Goal: Transaction & Acquisition: Purchase product/service

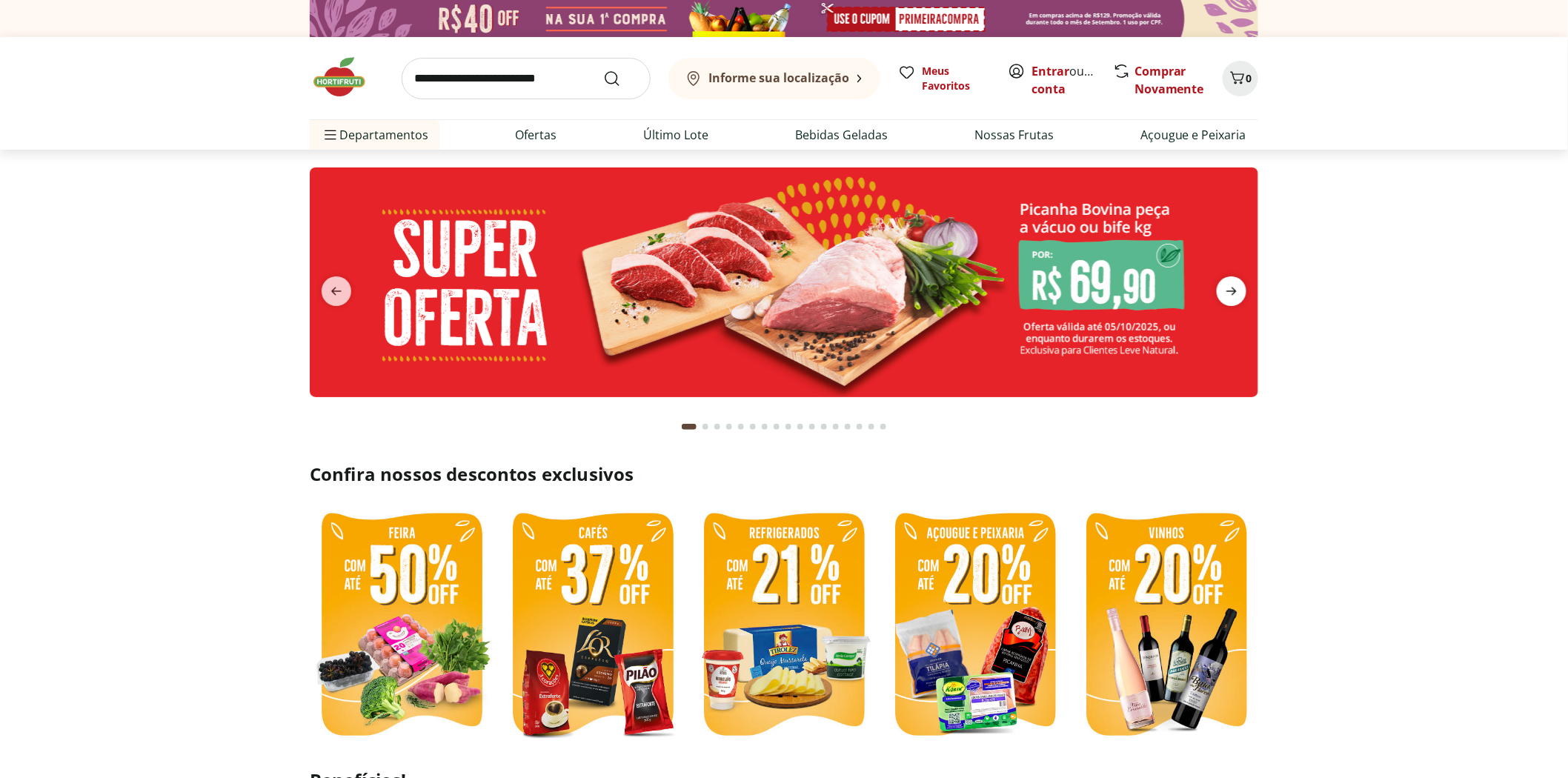
click at [1242, 293] on span "next" at bounding box center [1231, 291] width 30 height 30
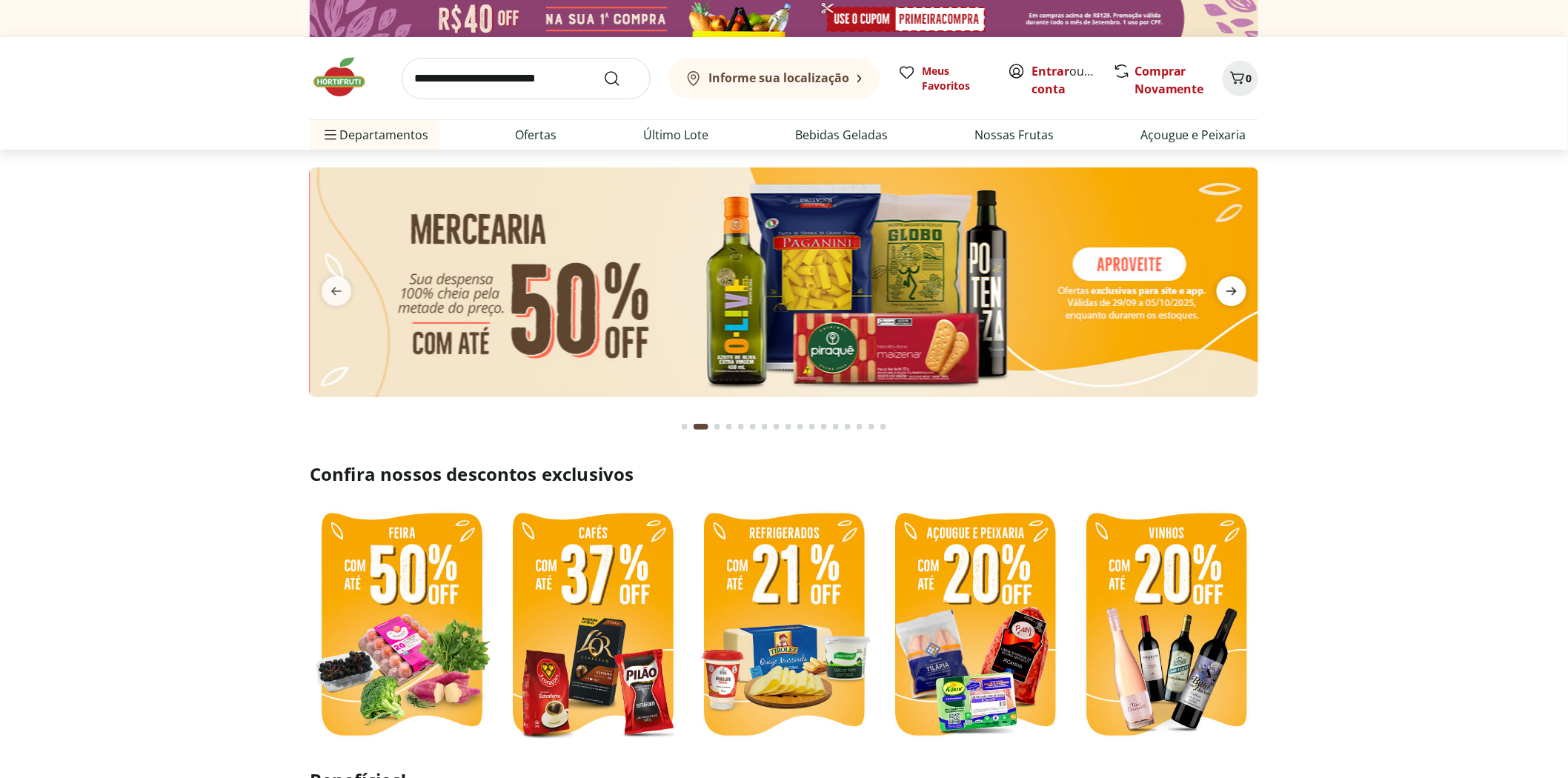
click at [1238, 293] on icon "next" at bounding box center [1231, 291] width 18 height 18
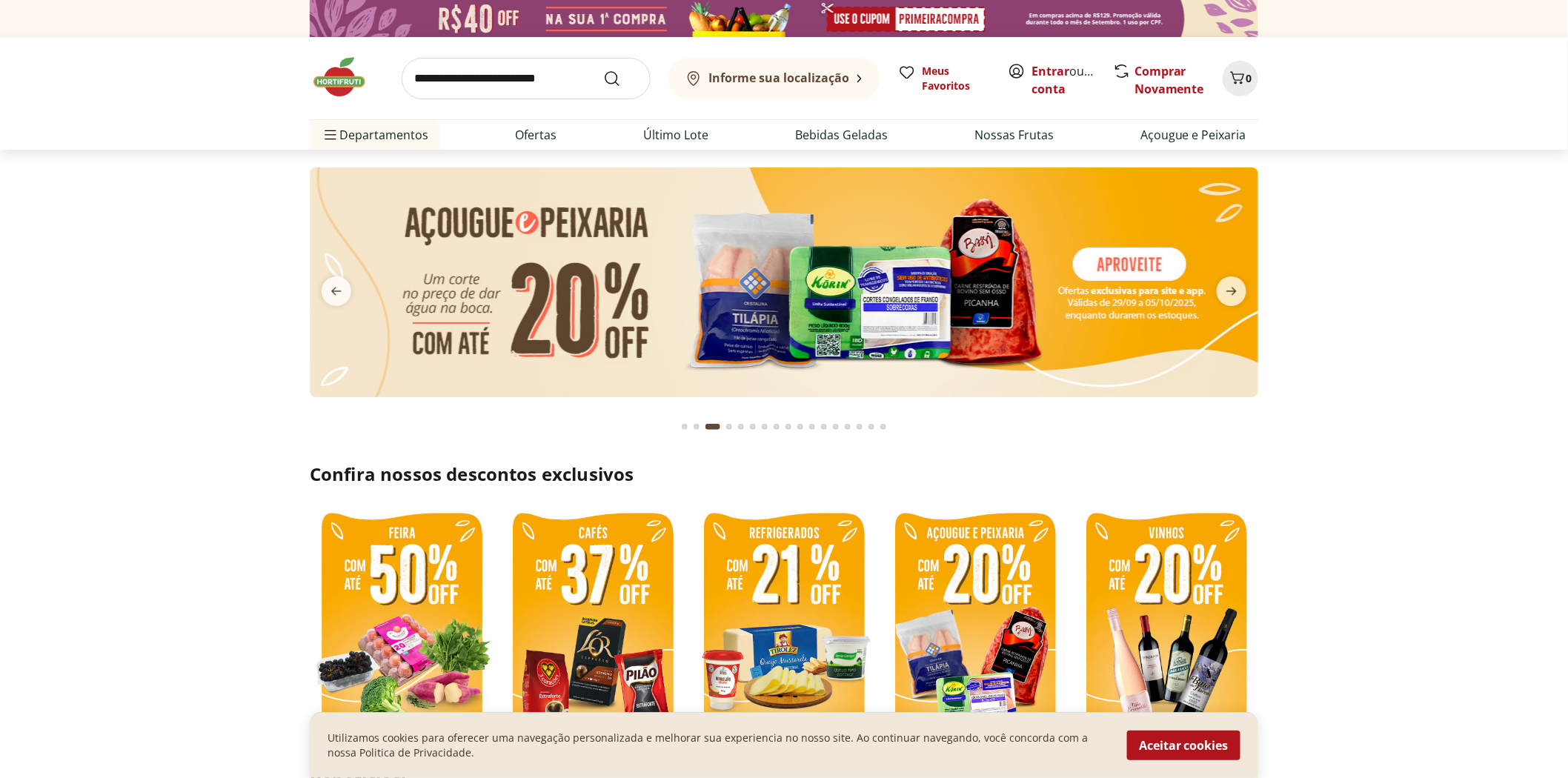
click at [849, 283] on img at bounding box center [783, 282] width 948 height 230
click at [1219, 293] on span "next" at bounding box center [1231, 291] width 30 height 30
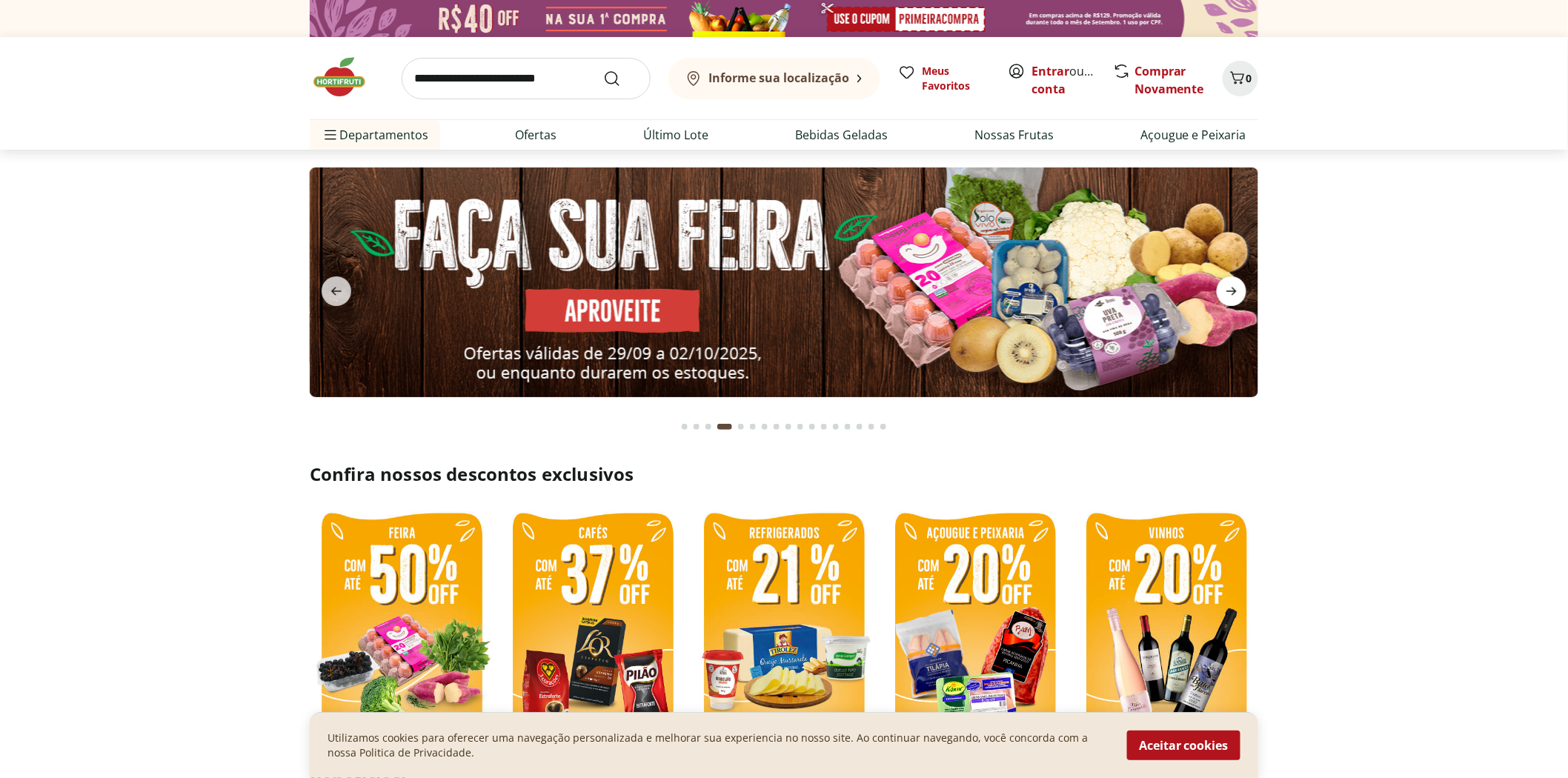
click at [1219, 293] on span "next" at bounding box center [1231, 291] width 30 height 30
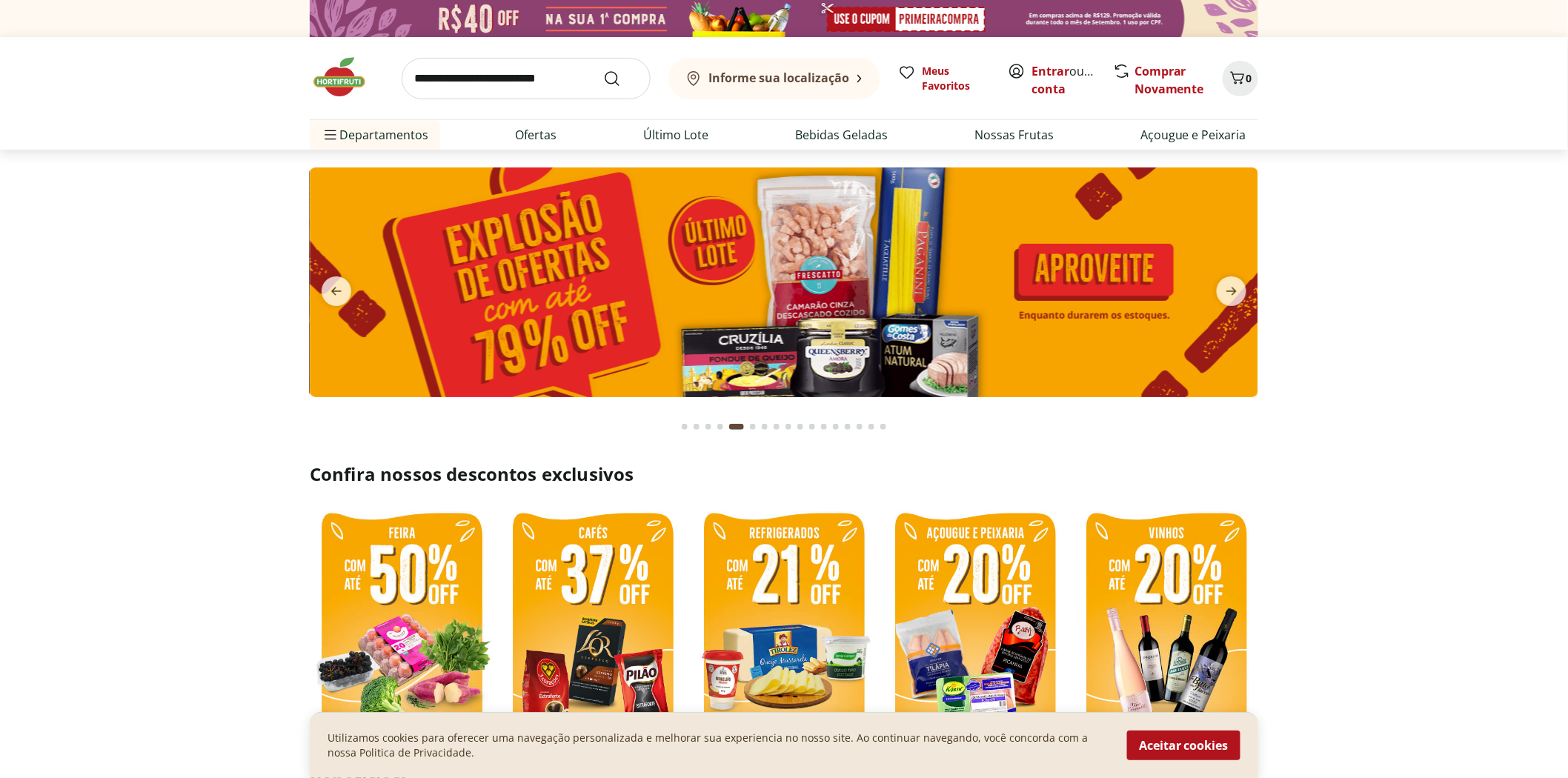
click at [745, 232] on img at bounding box center [783, 282] width 948 height 230
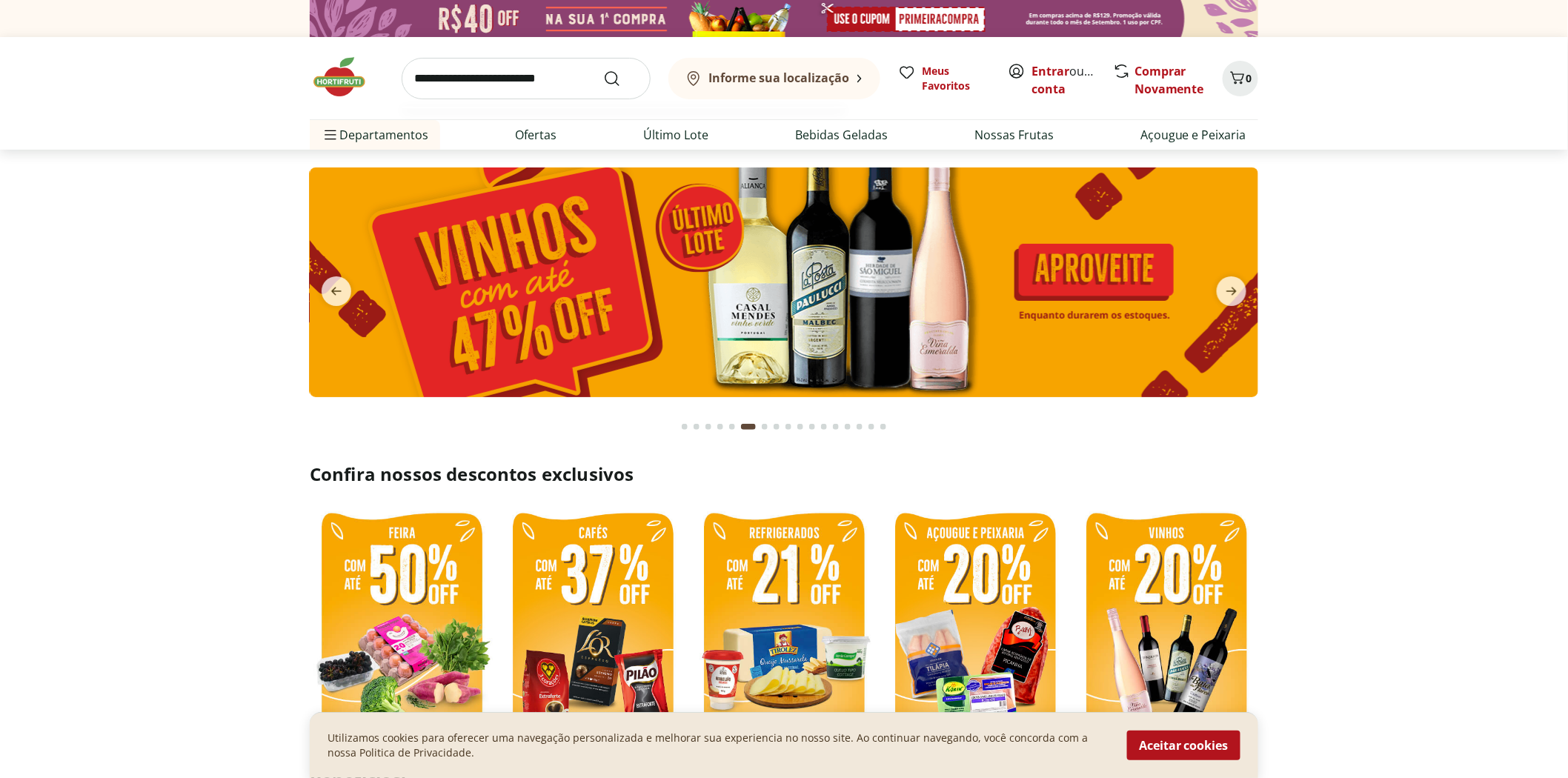
click at [429, 81] on input "search" at bounding box center [525, 78] width 249 height 42
type input "********"
click at [603, 70] on button "Submit Search" at bounding box center [621, 79] width 35 height 18
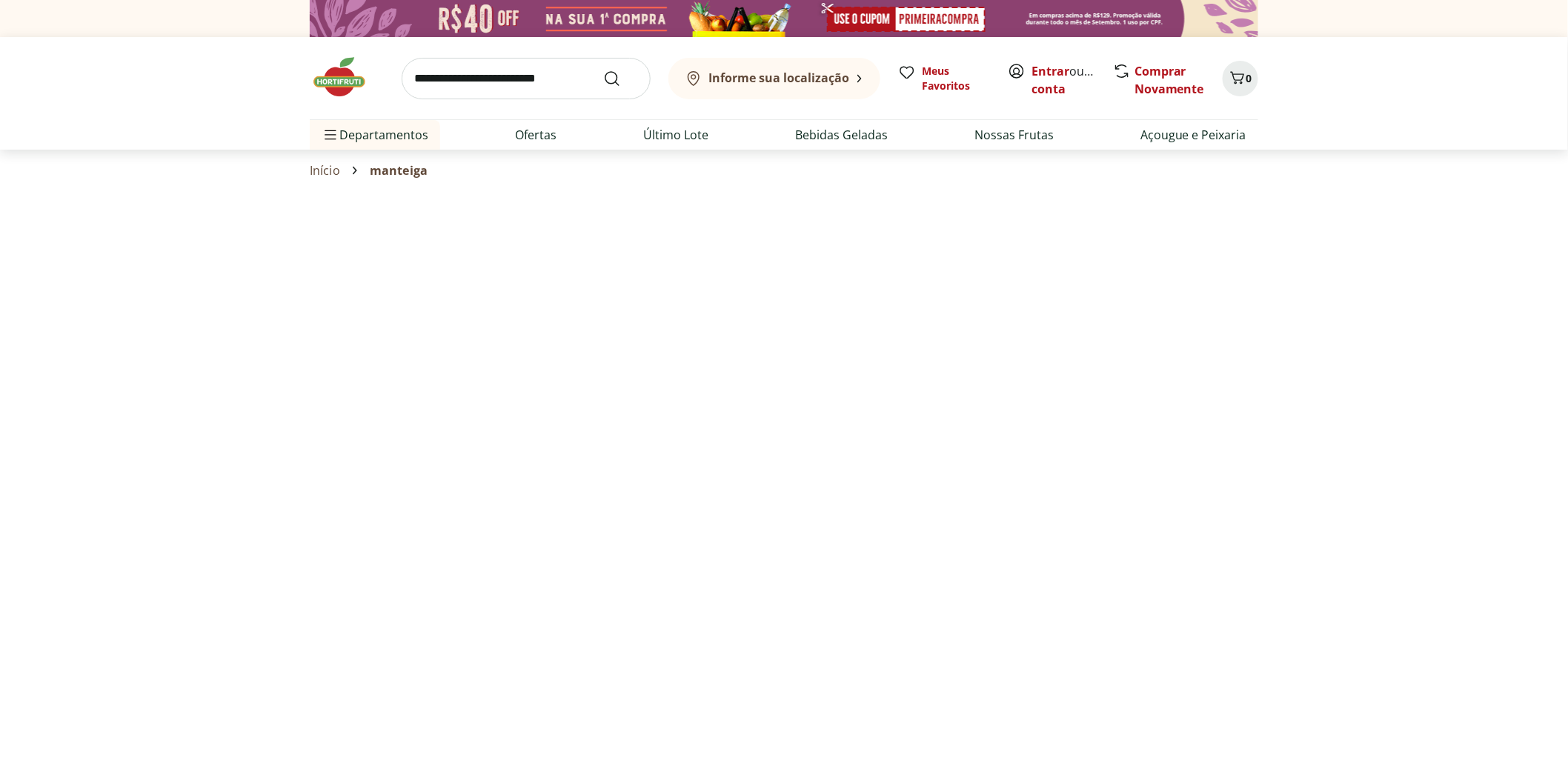
select select "**********"
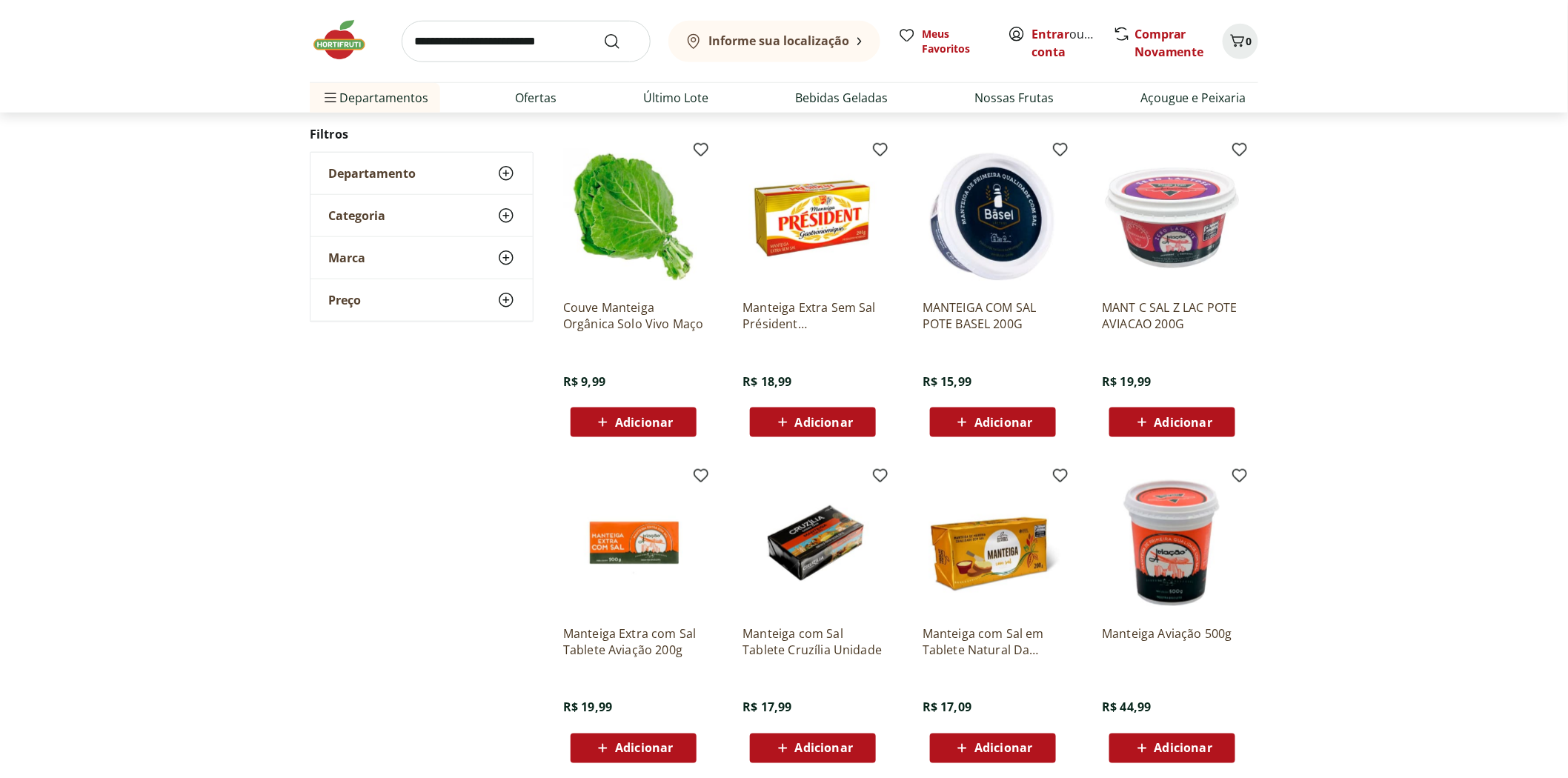
scroll to position [823, 0]
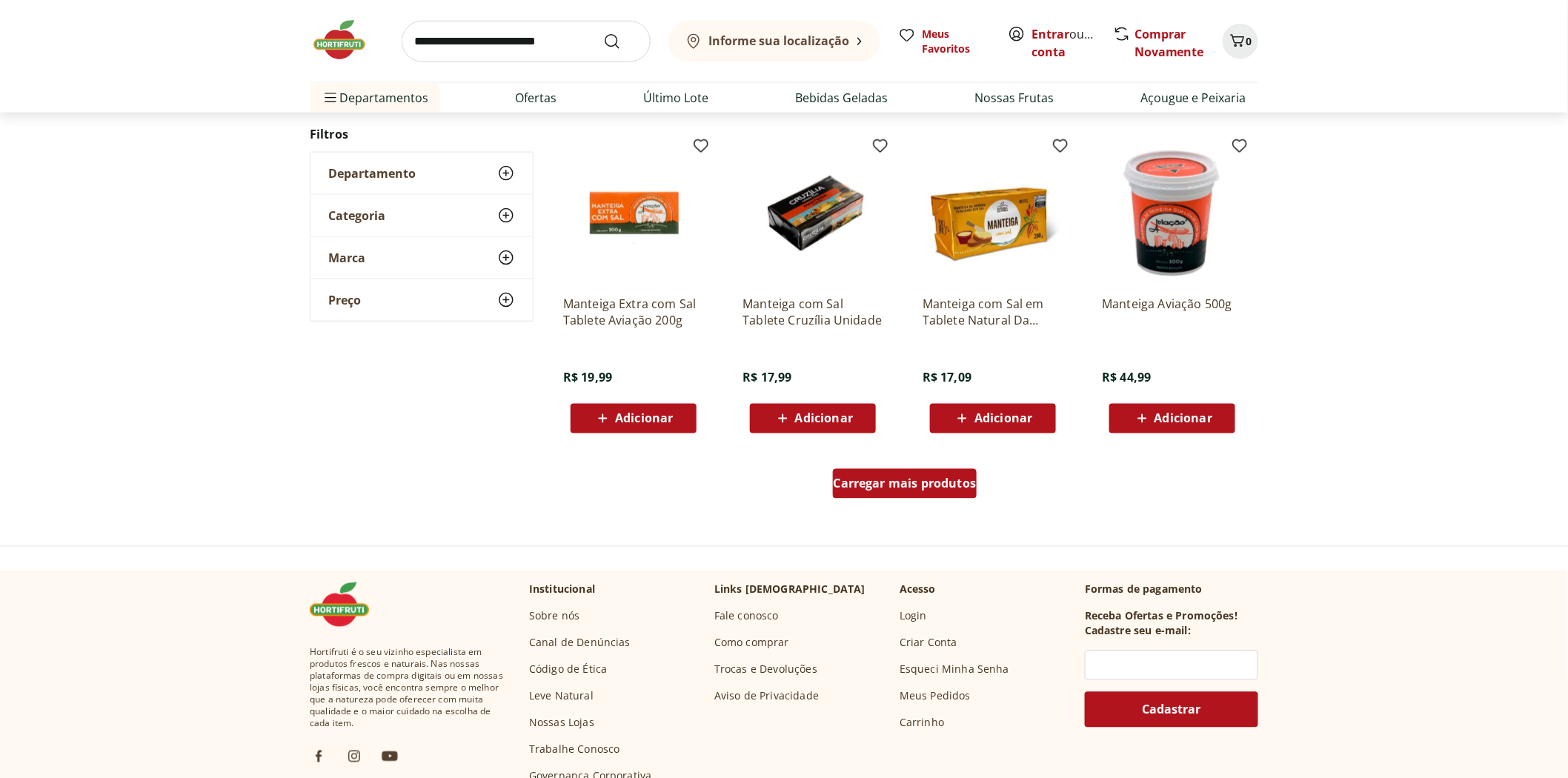
click at [879, 483] on span "Carregar mais produtos" at bounding box center [905, 483] width 143 height 11
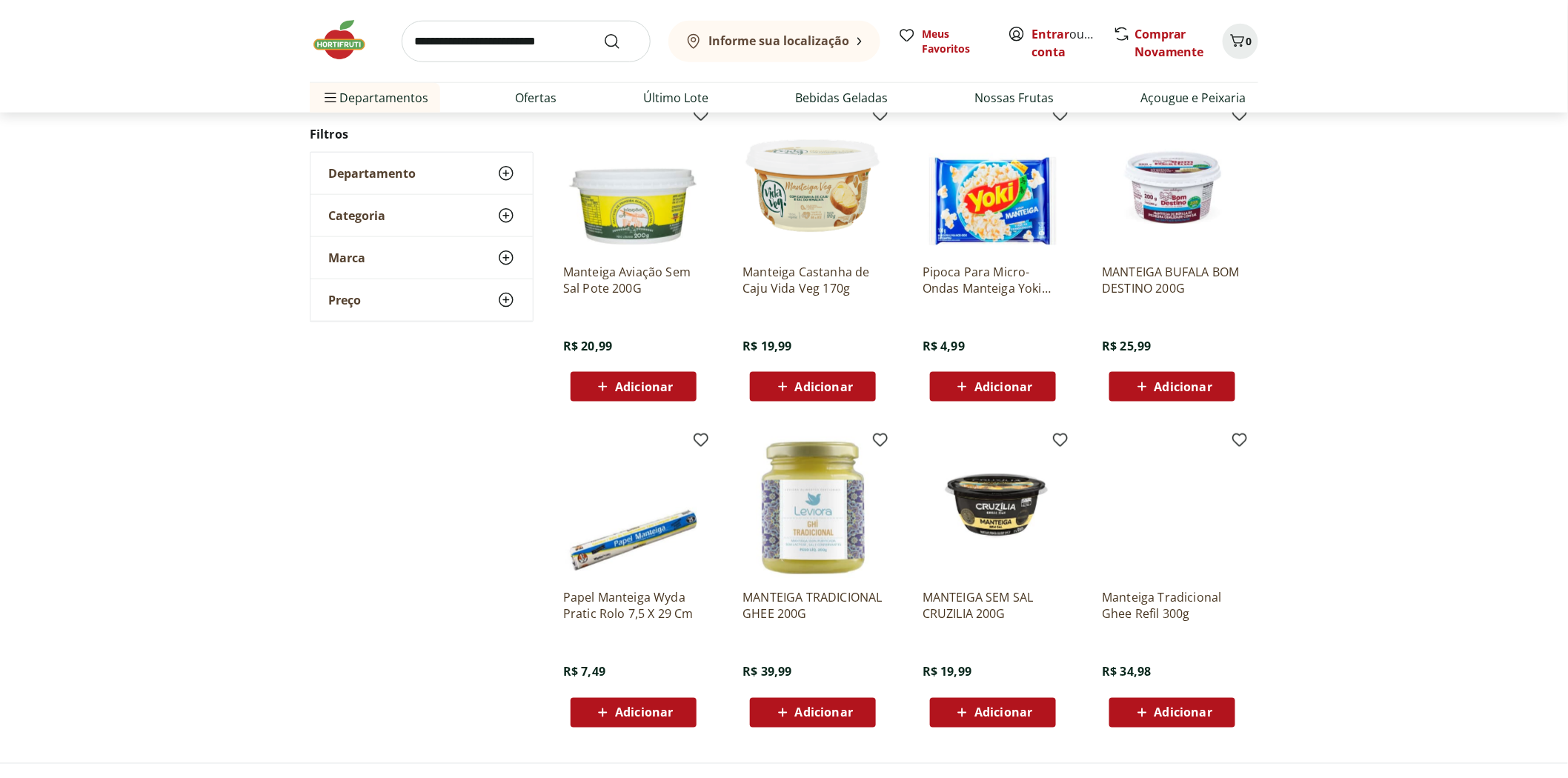
scroll to position [757, 0]
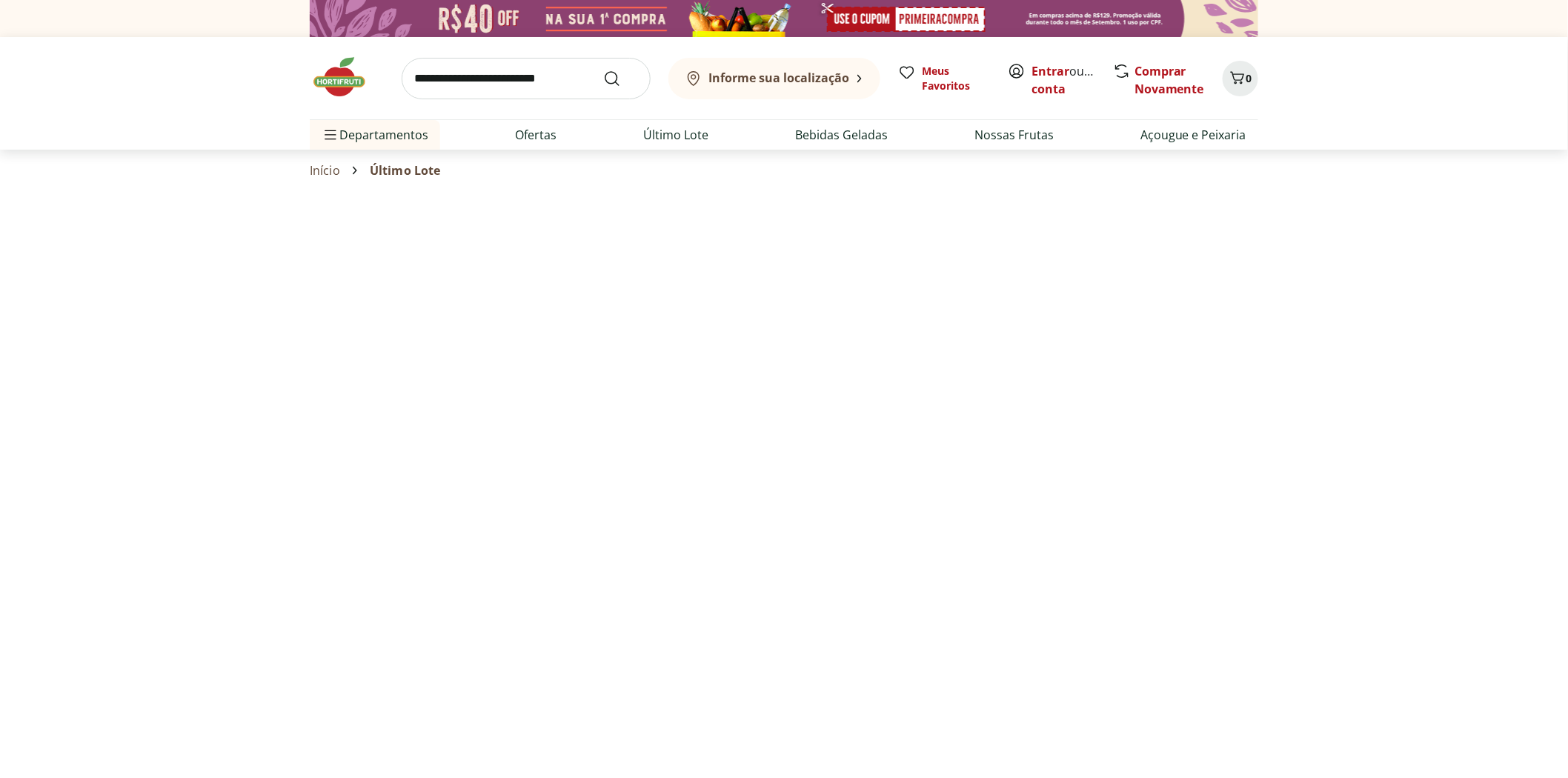
select select "**********"
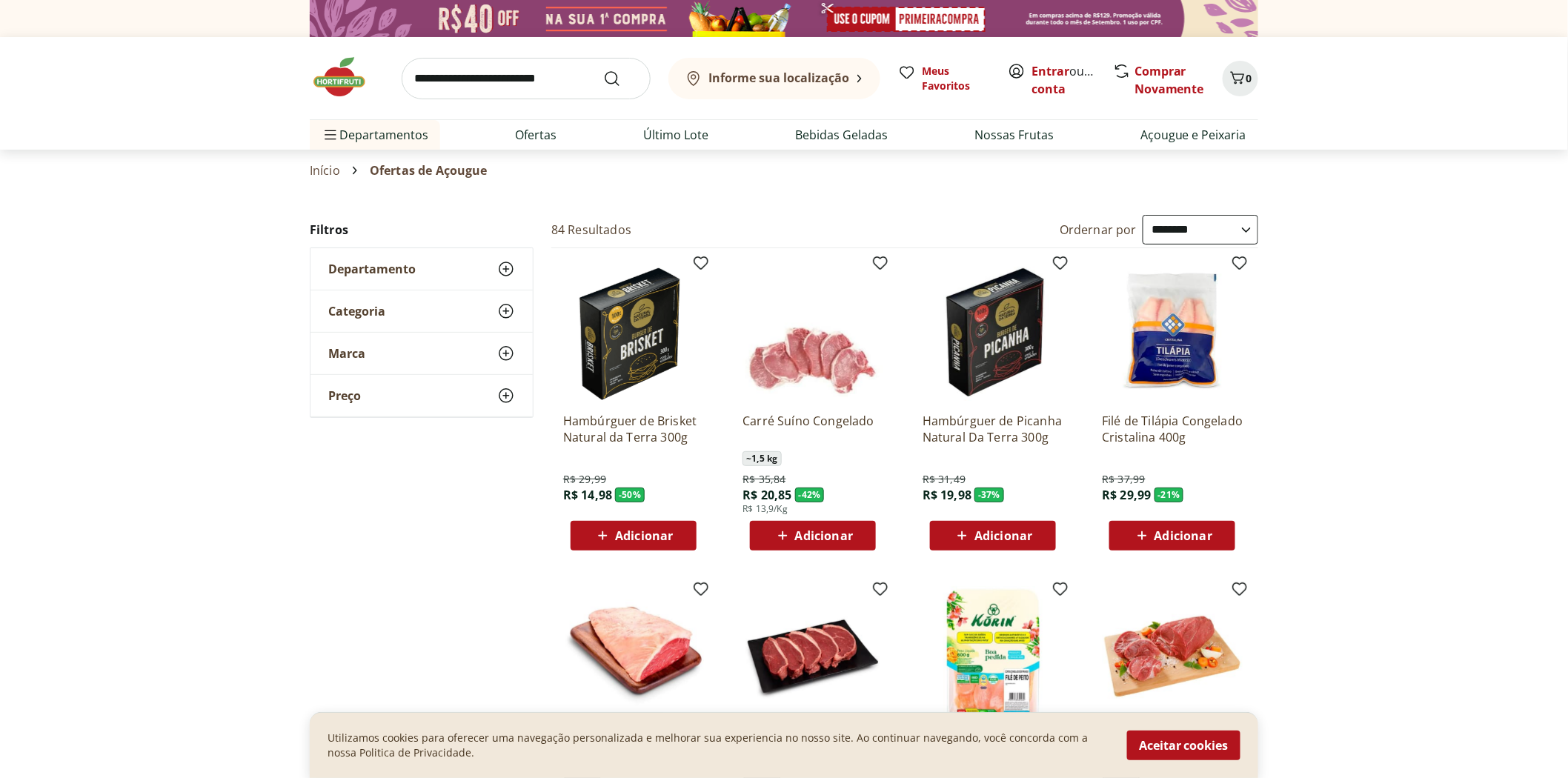
drag, startPoint x: 1188, startPoint y: 745, endPoint x: 1177, endPoint y: 739, distance: 12.5
click at [1188, 745] on button "Aceitar cookies" at bounding box center [1184, 745] width 113 height 30
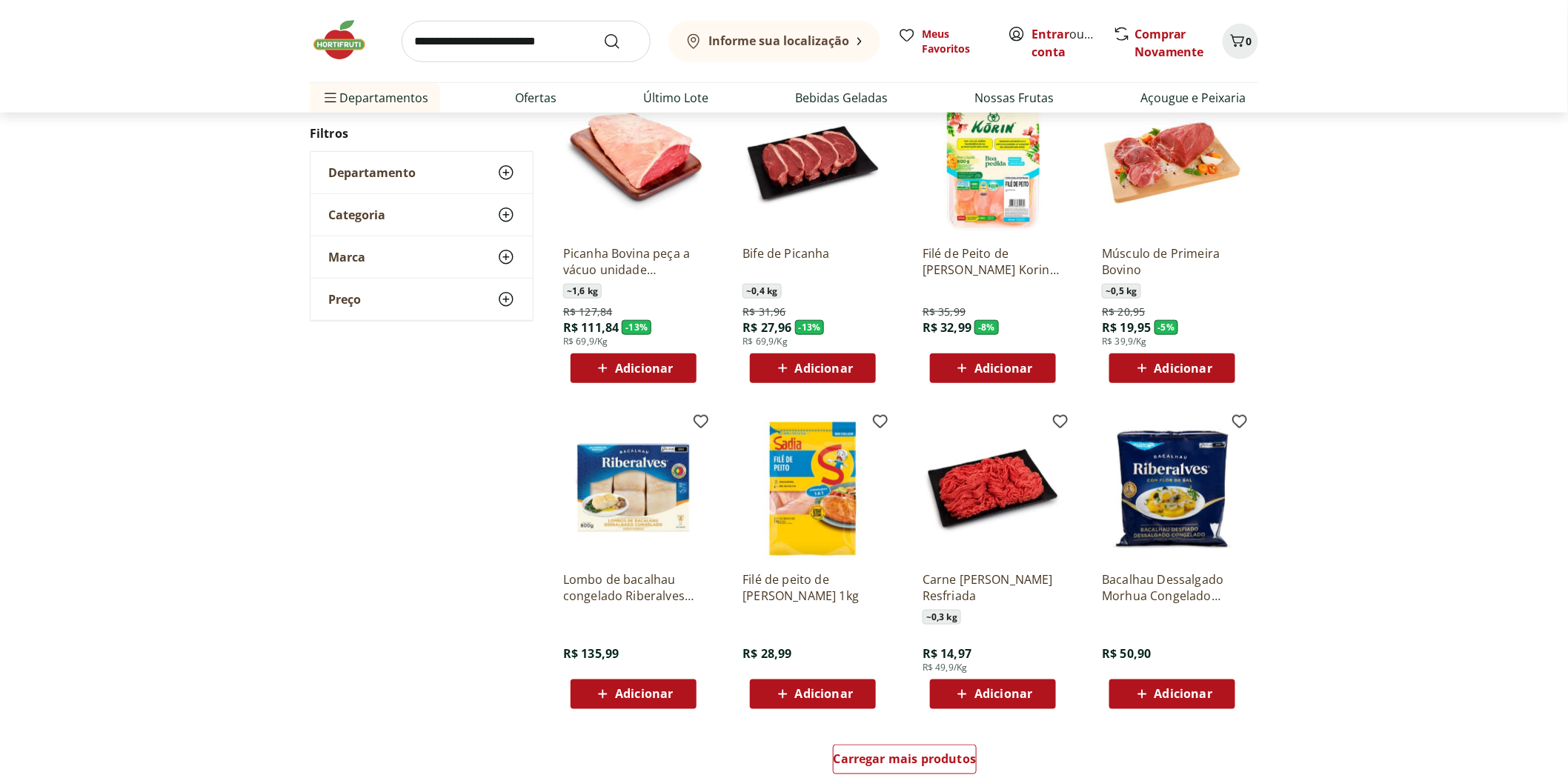
scroll to position [741, 0]
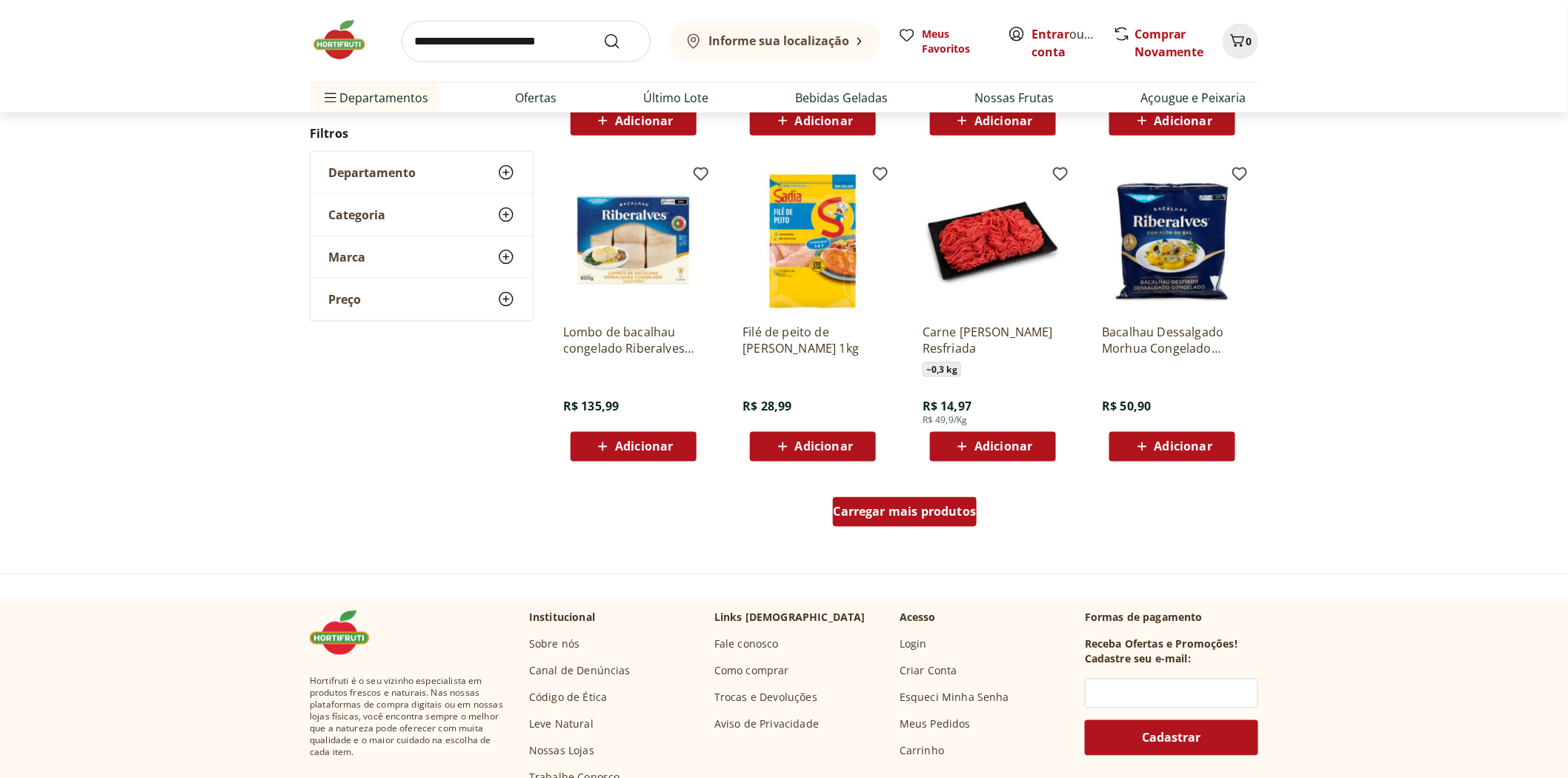
click at [936, 528] on link "Carregar mais produtos" at bounding box center [905, 515] width 144 height 35
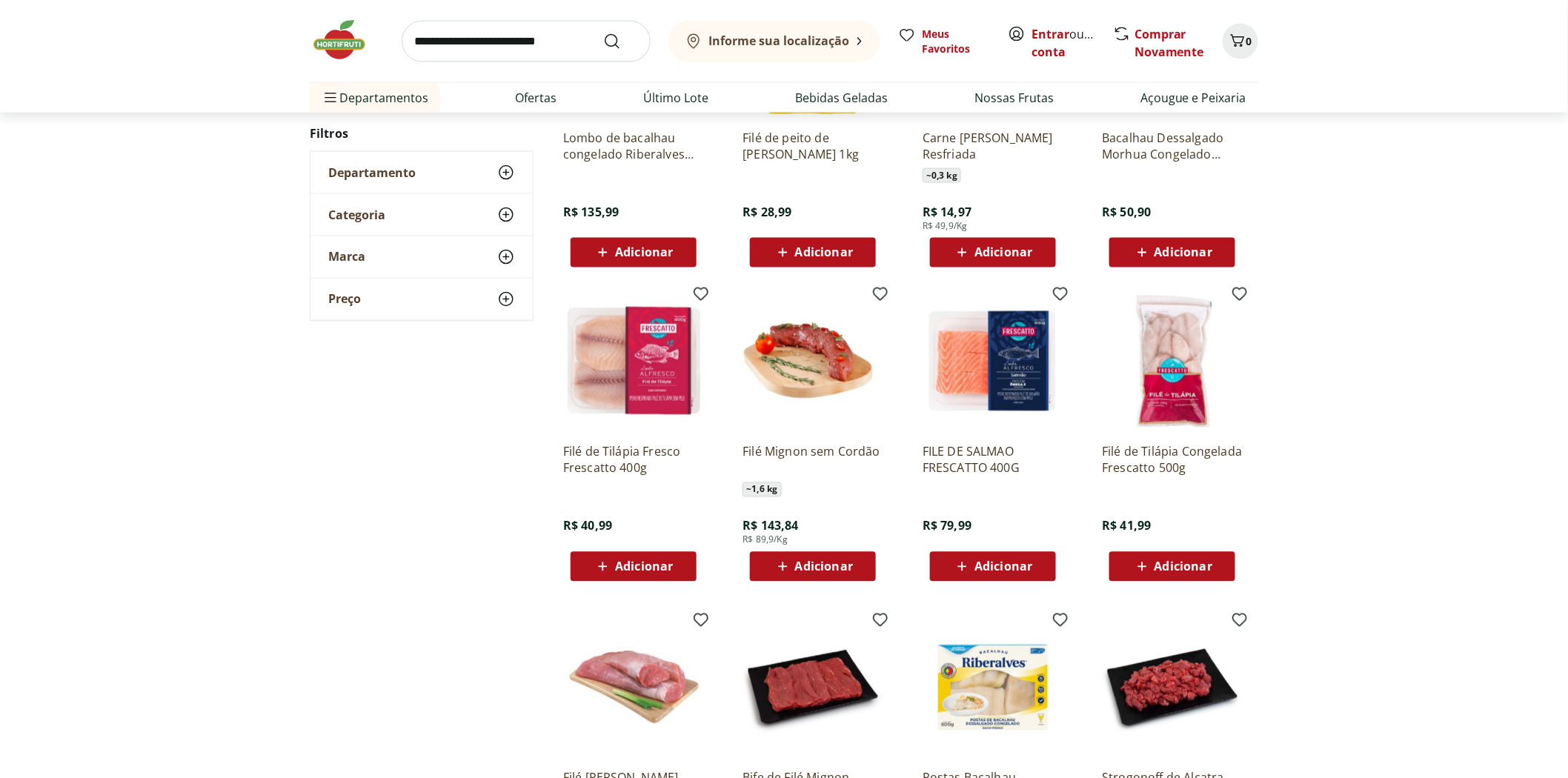
scroll to position [1070, 0]
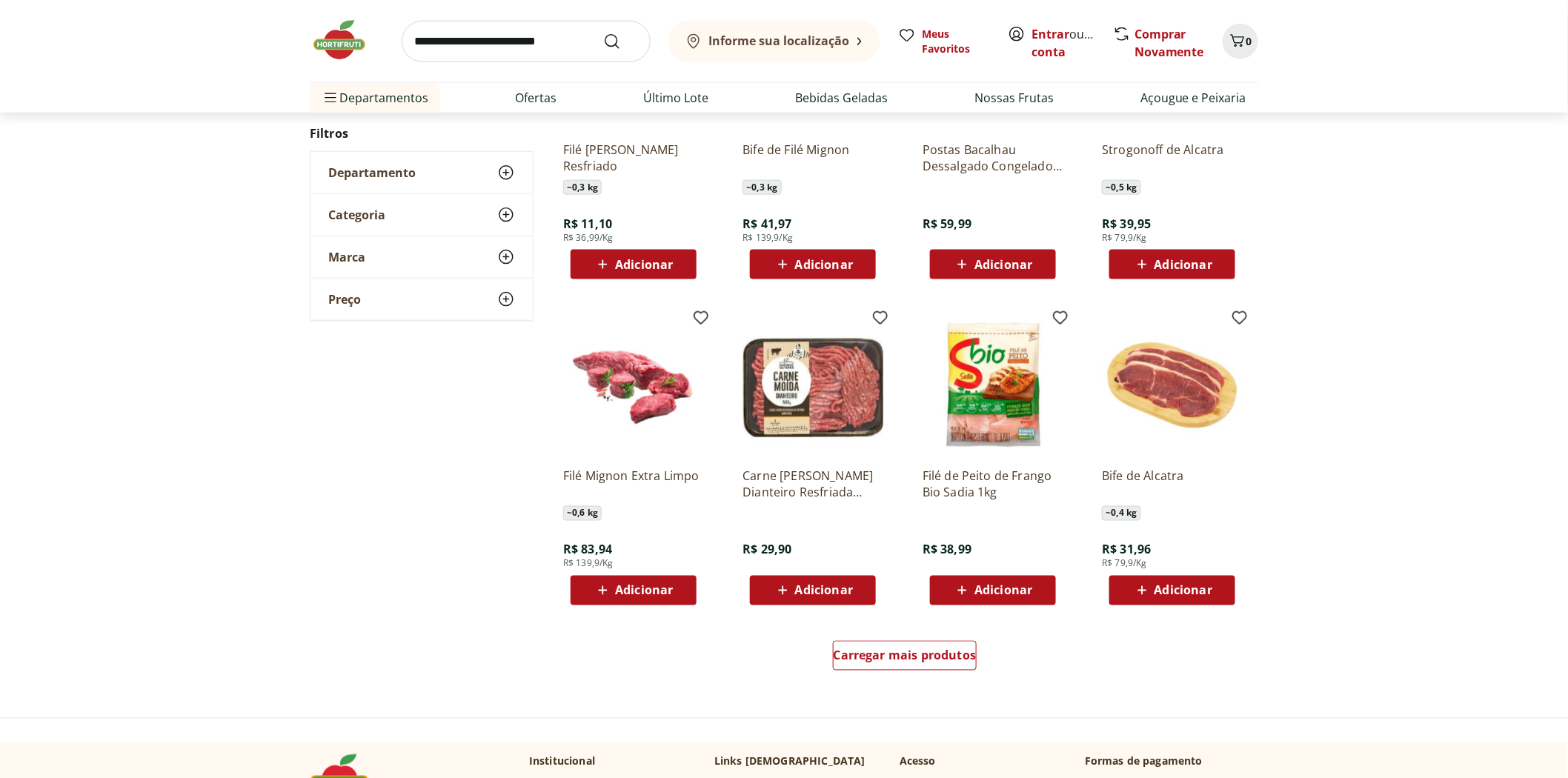
scroll to position [675, 0]
click at [896, 649] on span "Carregar mais produtos" at bounding box center [905, 655] width 143 height 11
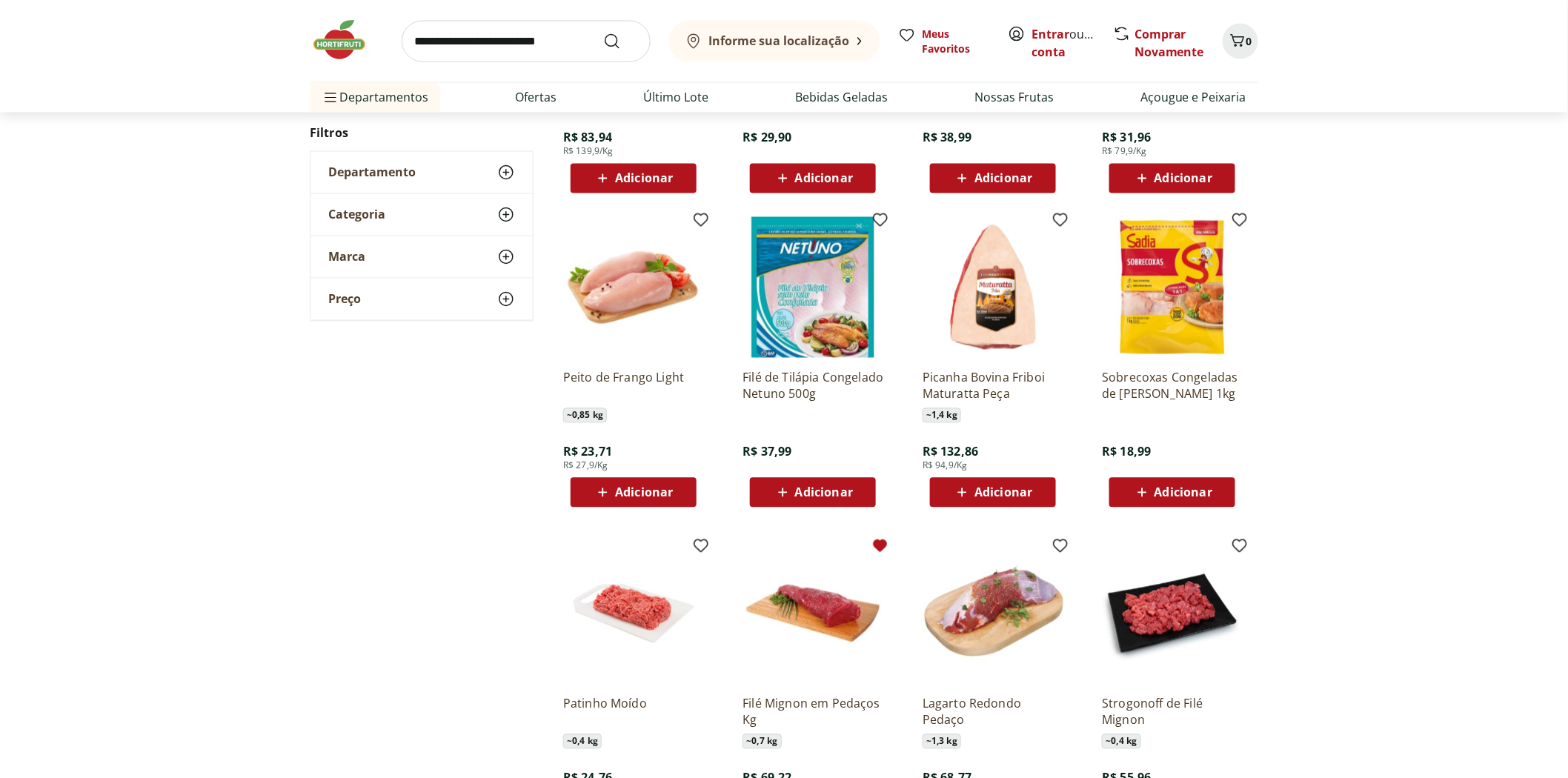
scroll to position [532, 0]
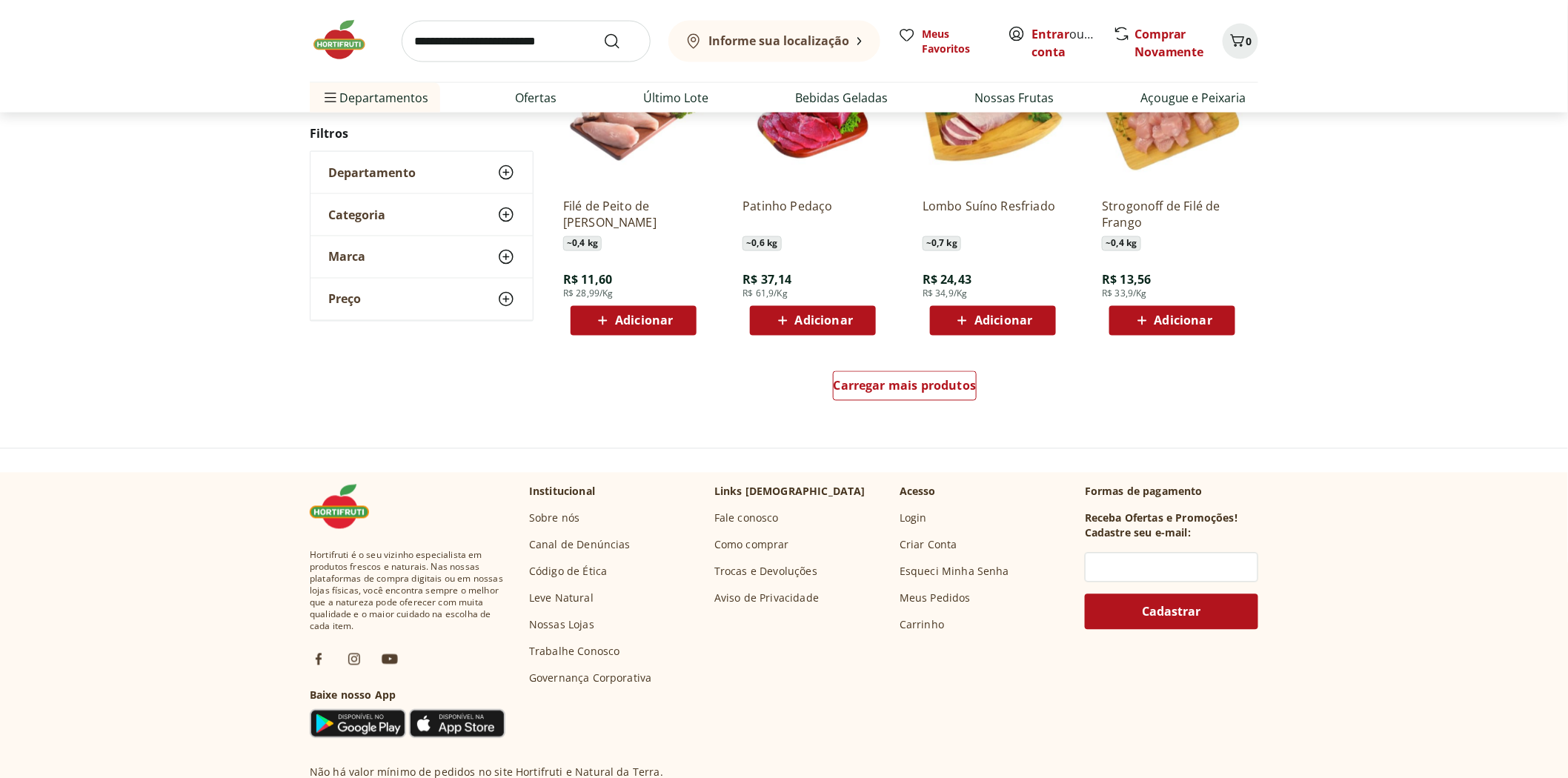
scroll to position [450, 0]
